Goal: Task Accomplishment & Management: Use online tool/utility

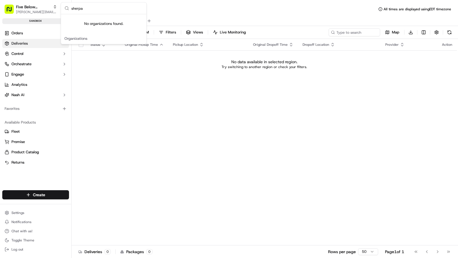
type input "sherpa"
